Goal: Check status: Check status

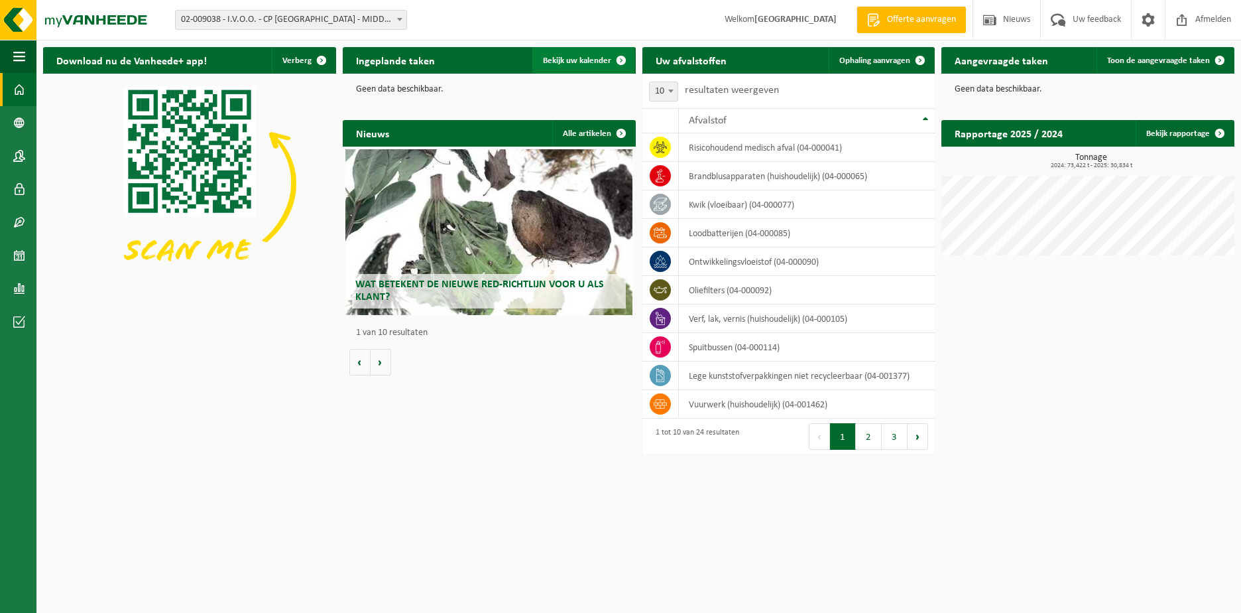
click at [593, 56] on span "Bekijk uw kalender" at bounding box center [577, 60] width 68 height 9
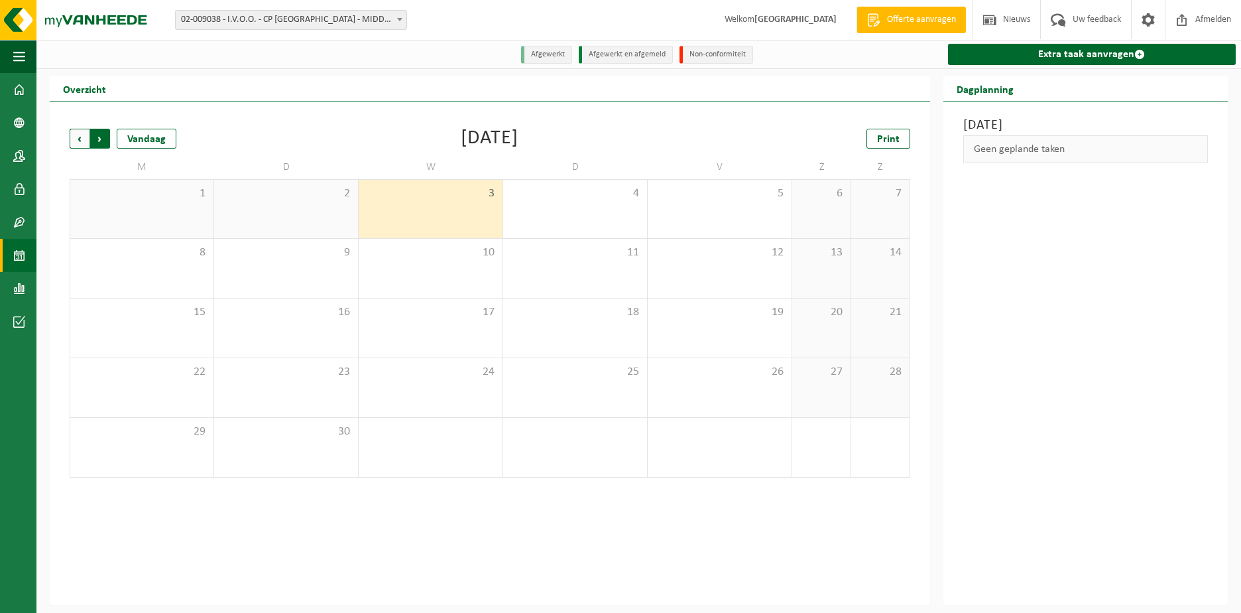
click at [84, 143] on span "Vorige" at bounding box center [80, 139] width 20 height 20
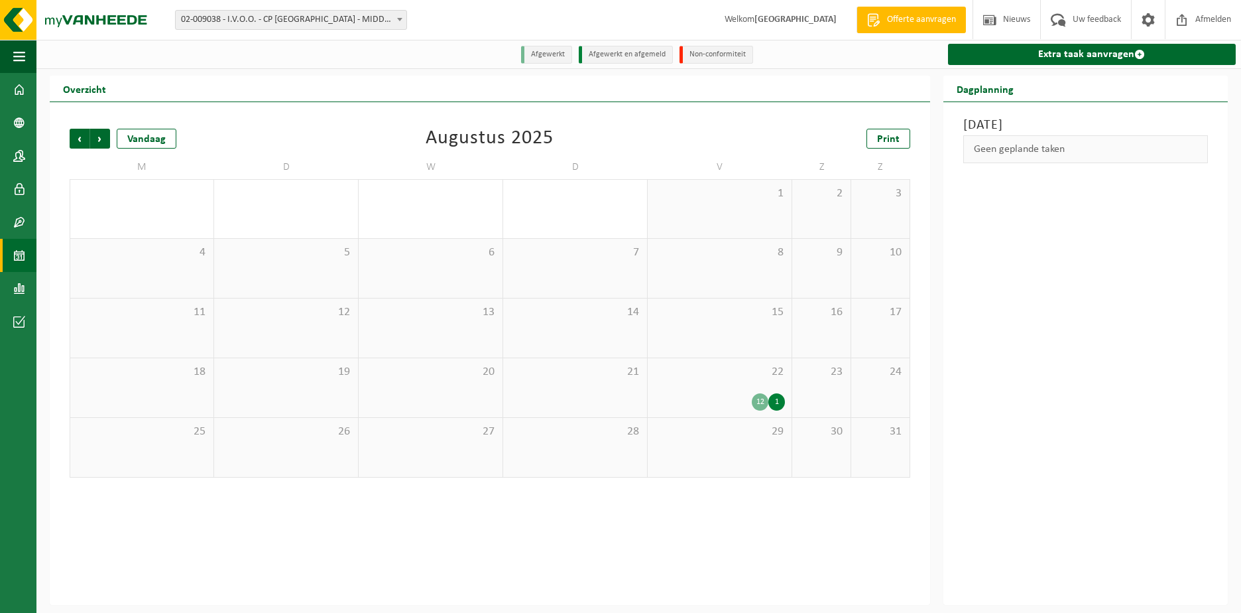
click at [766, 402] on div "12" at bounding box center [760, 401] width 17 height 17
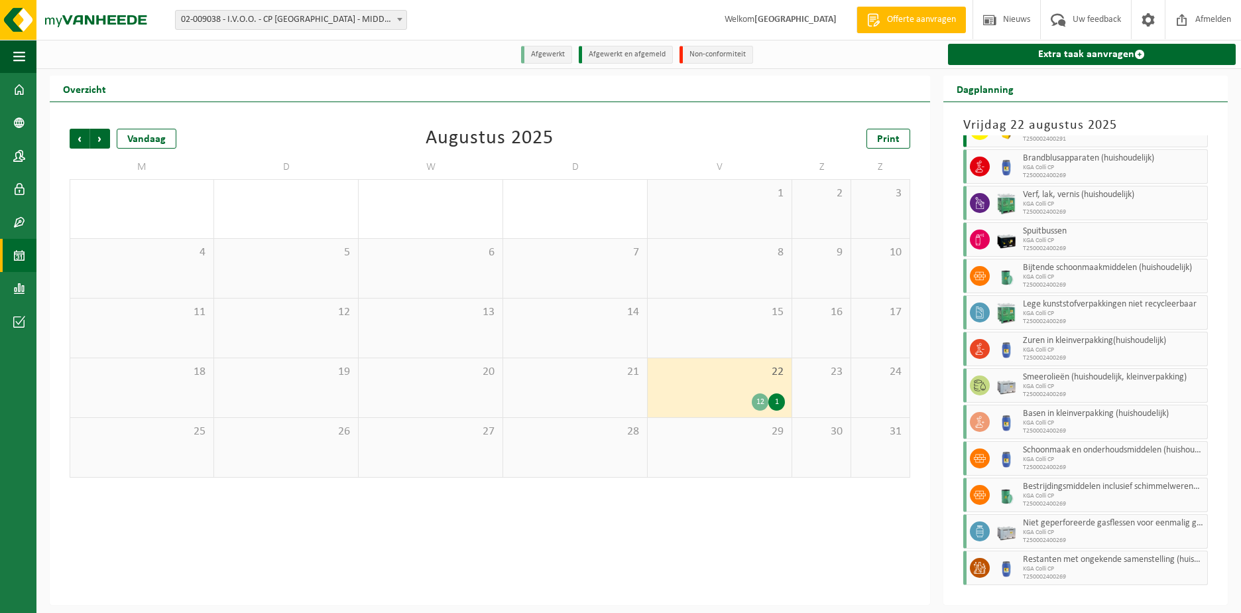
scroll to position [65, 0]
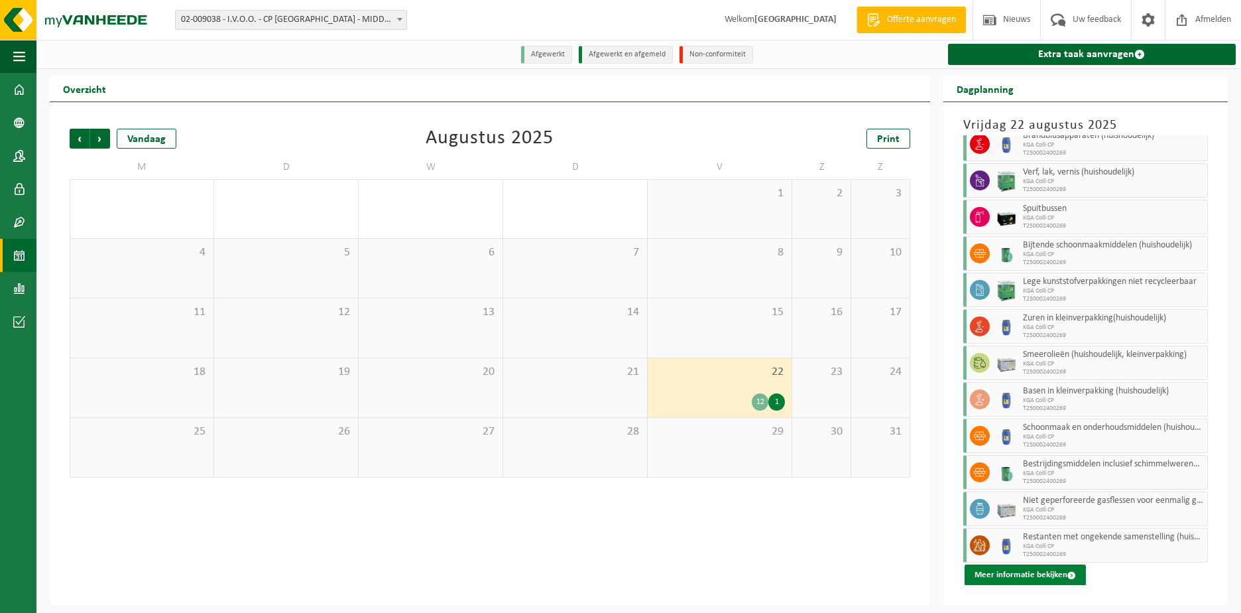
click at [1030, 569] on button "Meer informatie bekijken" at bounding box center [1025, 574] width 121 height 21
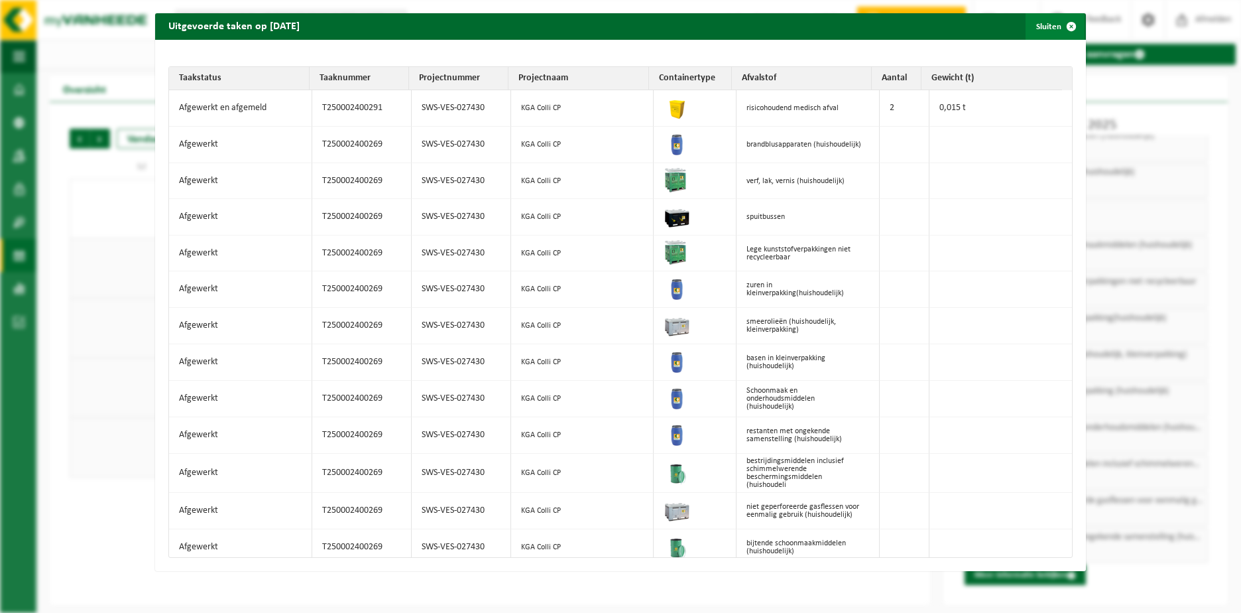
click at [1065, 24] on span "button" at bounding box center [1071, 26] width 27 height 27
